Goal: Find specific page/section: Find specific page/section

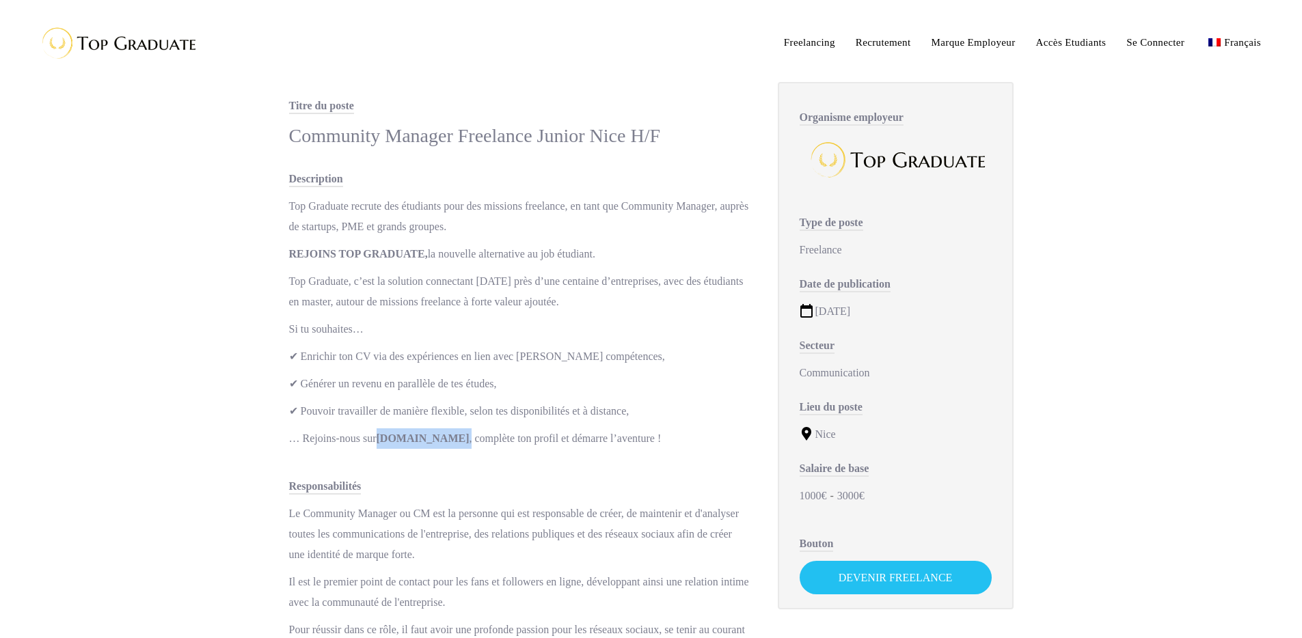
drag, startPoint x: 400, startPoint y: 435, endPoint x: 457, endPoint y: 435, distance: 56.0
click at [457, 435] on p "… Rejoins-nous sur [DOMAIN_NAME] , complète ton profil et démarre l’aventure !" at bounding box center [519, 439] width 461 height 21
copy p "[DOMAIN_NAME] ,"
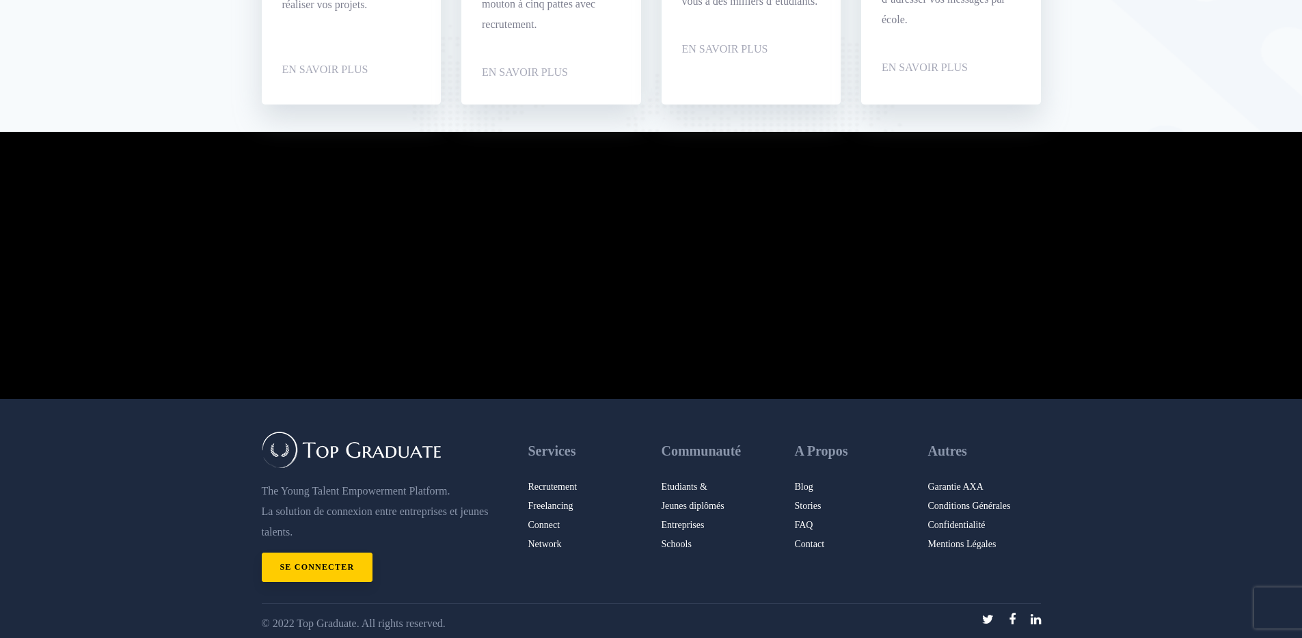
scroll to position [2276, 0]
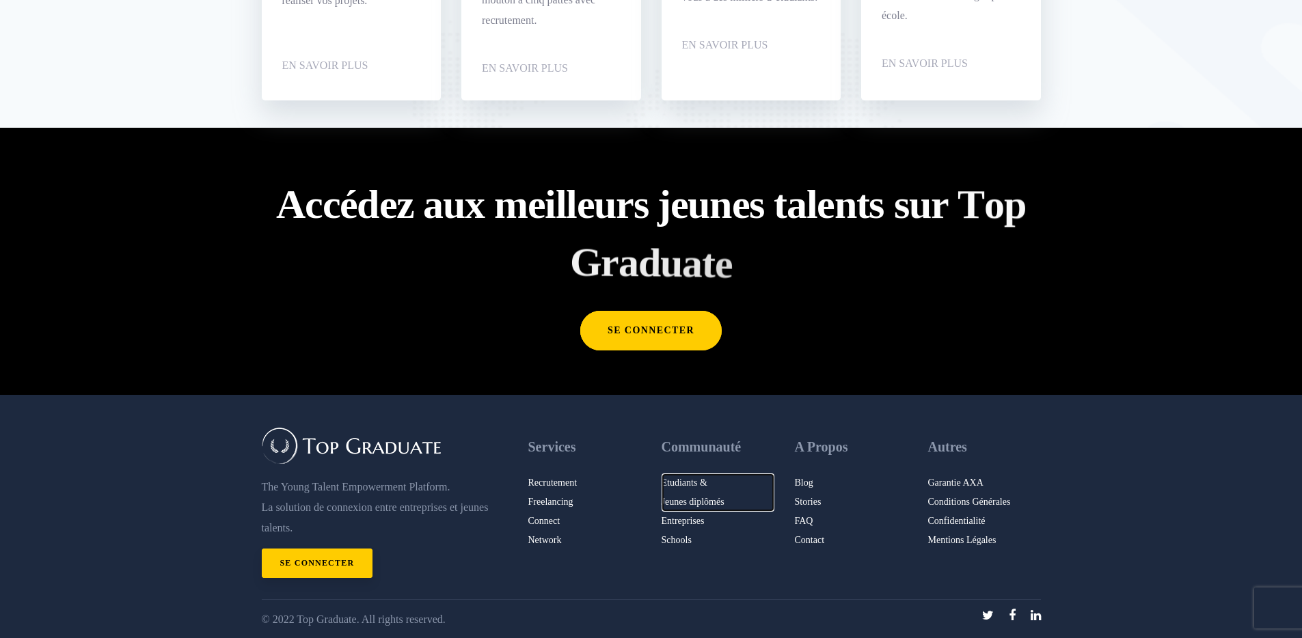
click at [692, 504] on link "Etudiants & Jeunes diplômés" at bounding box center [718, 493] width 113 height 38
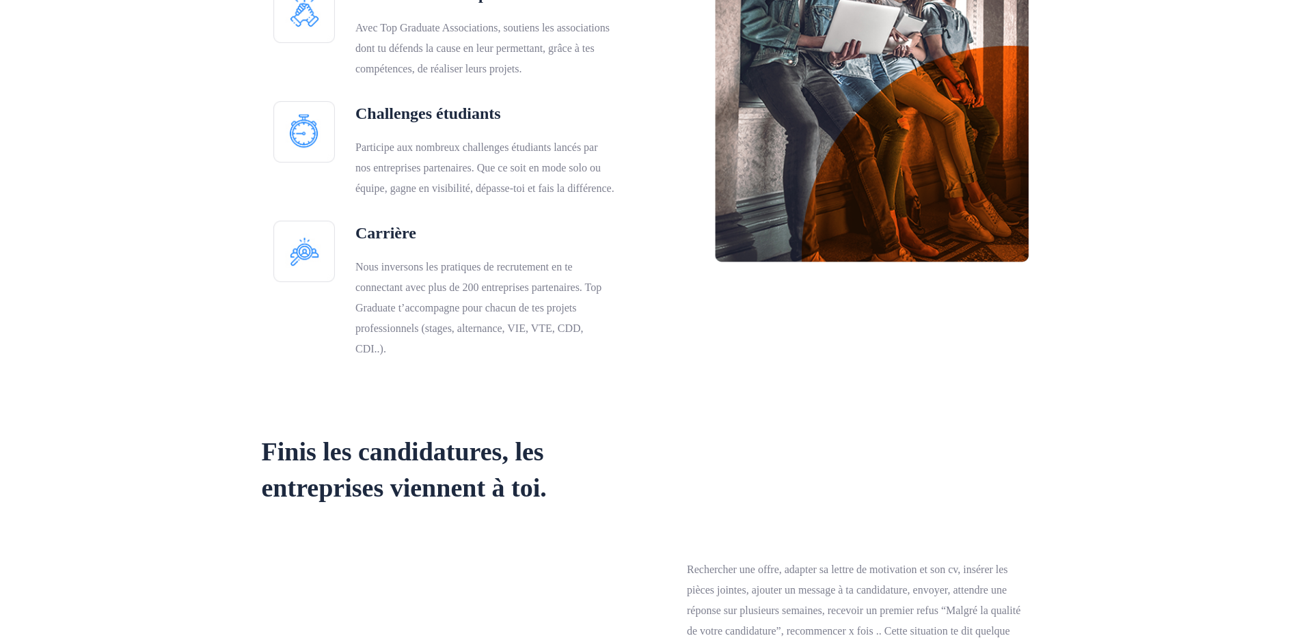
scroll to position [2842, 0]
